Goal: Find specific page/section: Find specific page/section

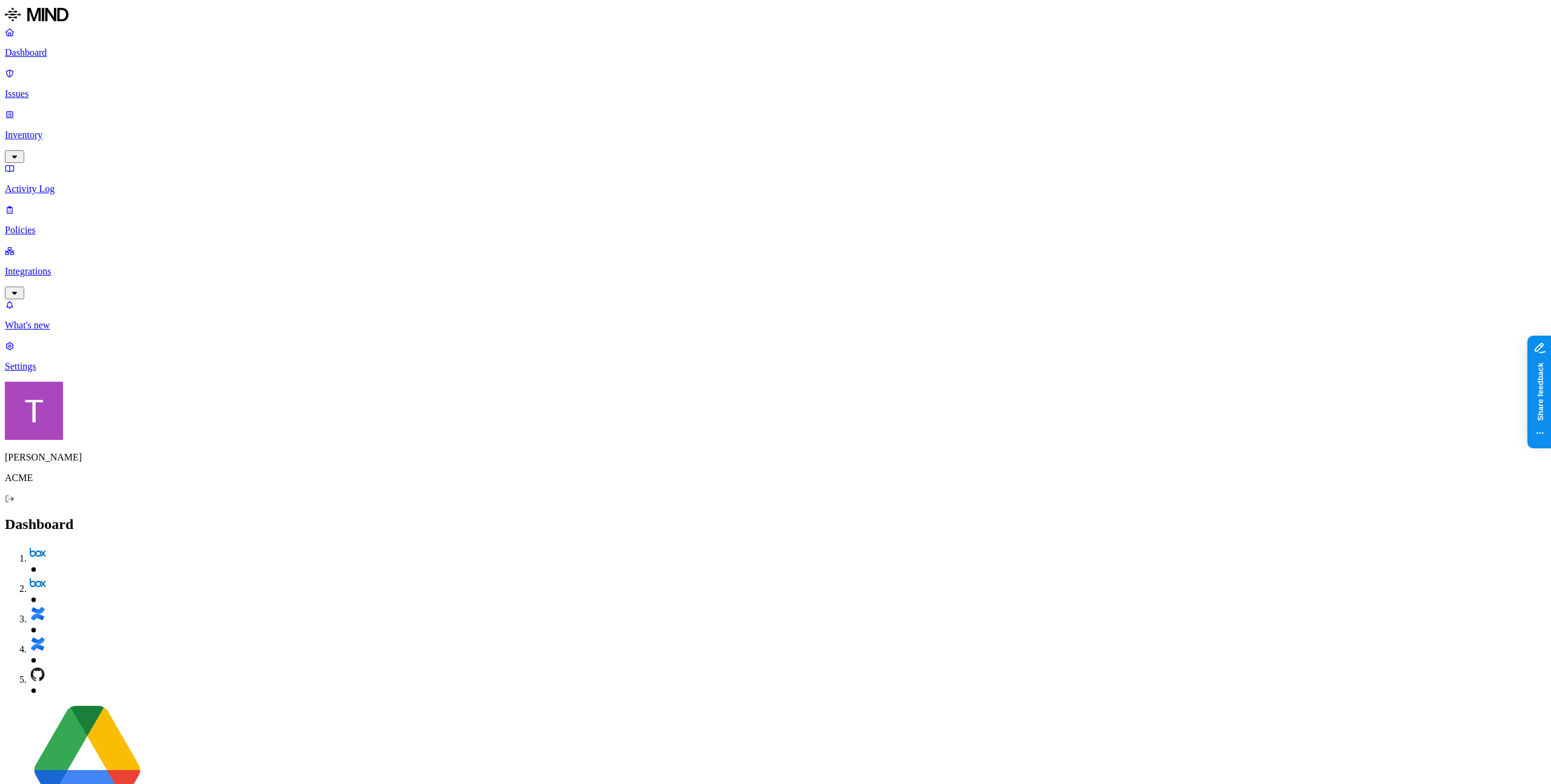
click at [67, 225] on p "Policies" at bounding box center [775, 230] width 1541 height 11
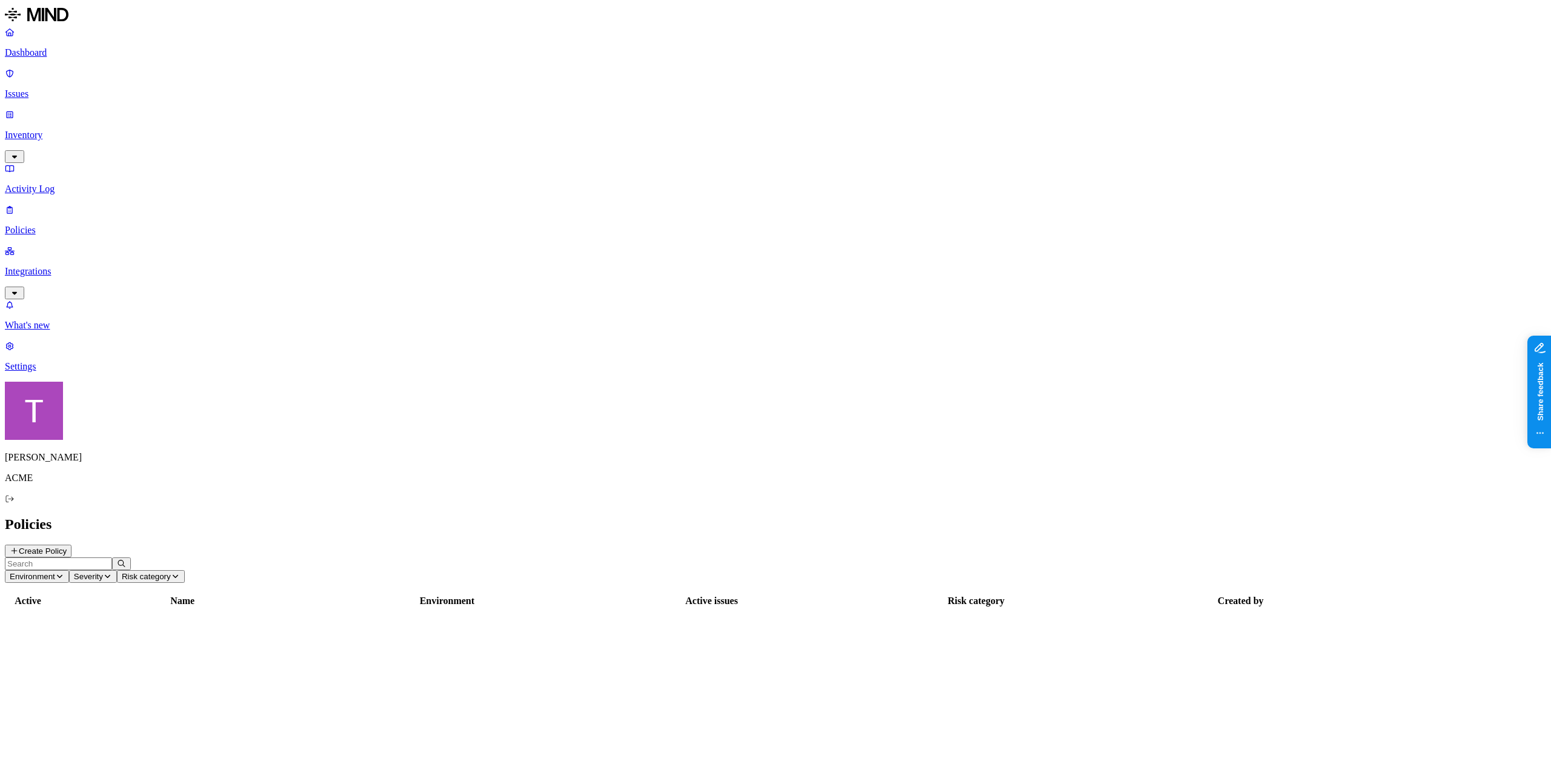
click at [75, 107] on div "Dashboard Issues Inventory Activity Log Policies Integrations" at bounding box center [775, 163] width 1541 height 273
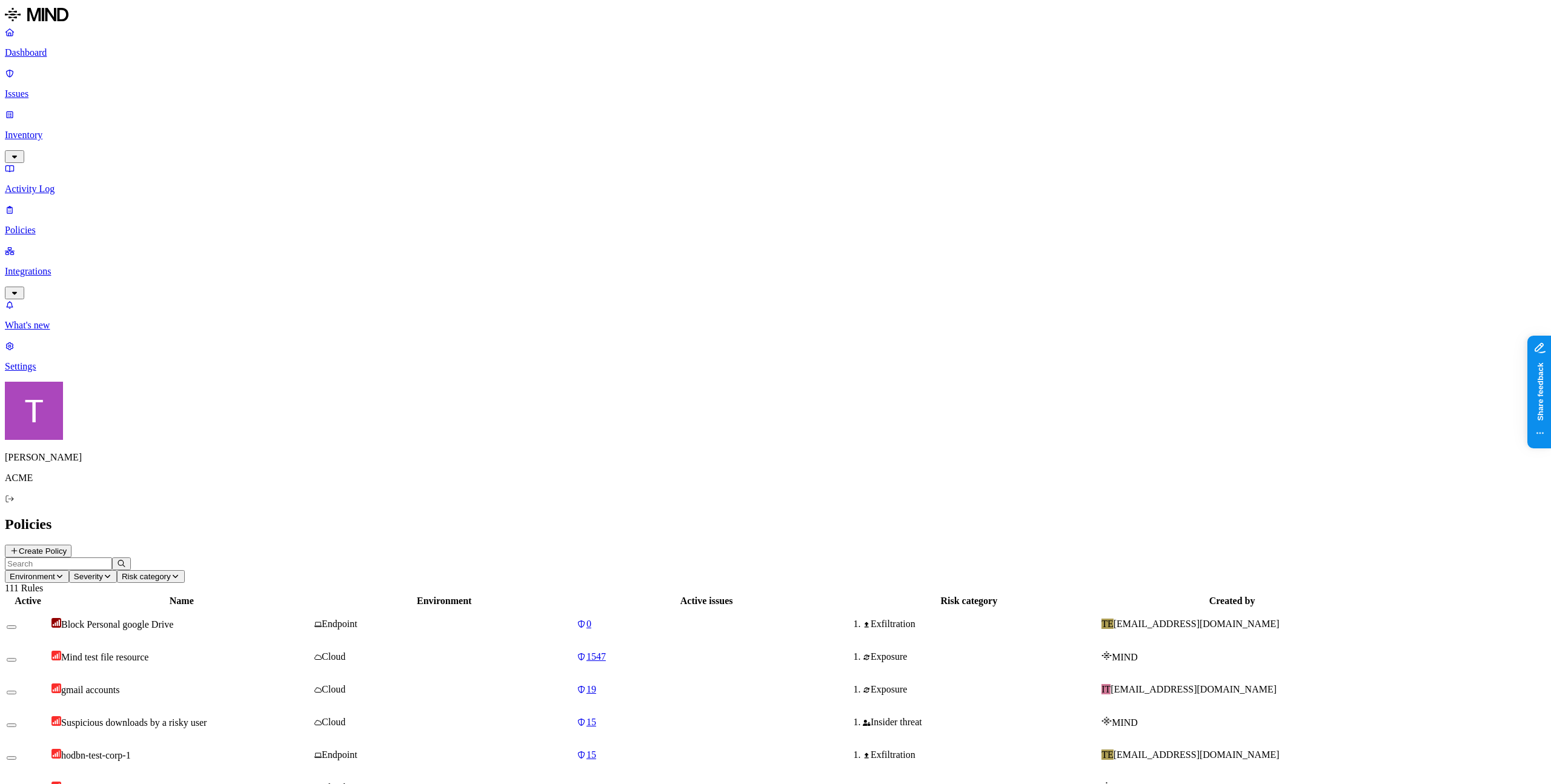
click at [76, 112] on link "Inventory" at bounding box center [775, 135] width 1541 height 52
